Goal: Check status: Check status

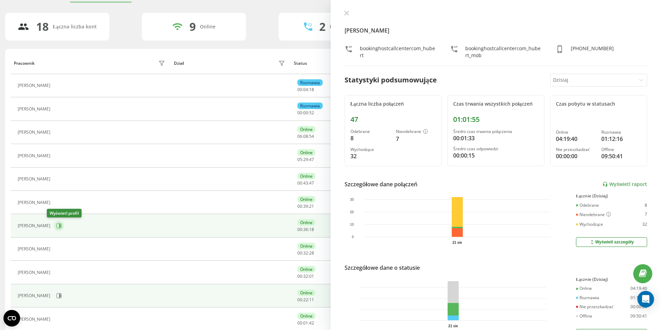
click at [55, 224] on button at bounding box center [59, 226] width 10 height 10
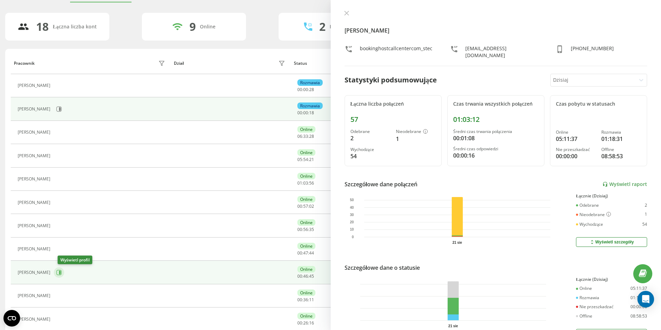
click at [61, 273] on icon at bounding box center [59, 273] width 6 height 6
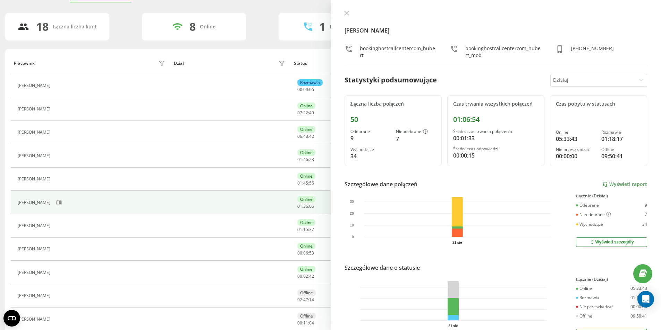
scroll to position [36, 0]
